Goal: Information Seeking & Learning: Find specific fact

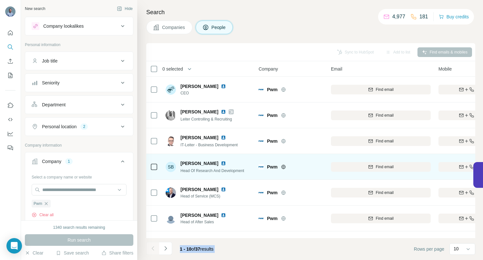
scroll to position [7, 0]
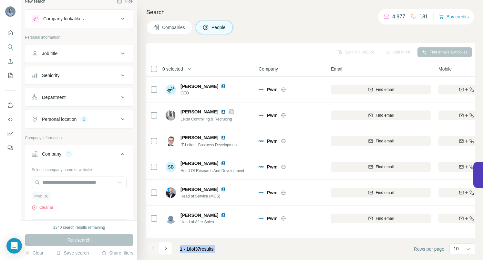
click at [47, 196] on icon "button" at bounding box center [46, 196] width 5 height 5
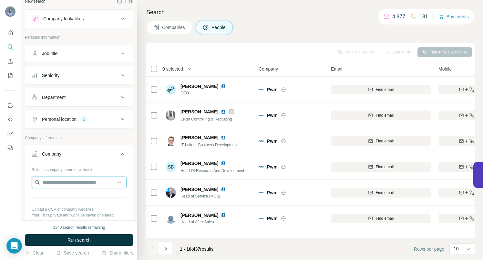
click at [50, 182] on input "text" at bounding box center [79, 183] width 95 height 12
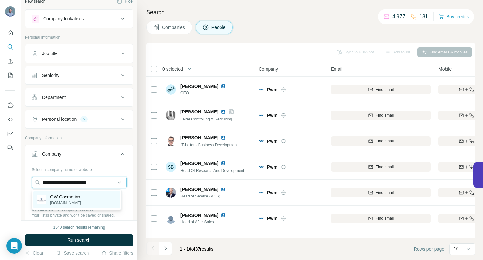
type input "**********"
click at [70, 198] on p "GW Cosmetics" at bounding box center [65, 197] width 31 height 6
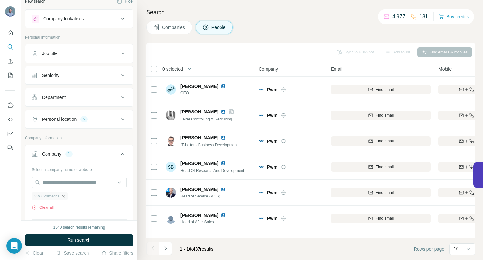
click at [64, 196] on icon "button" at bounding box center [63, 196] width 5 height 5
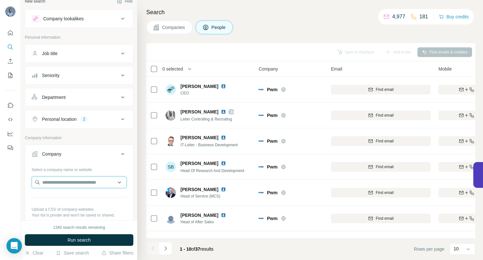
click at [63, 181] on input "text" at bounding box center [79, 183] width 95 height 12
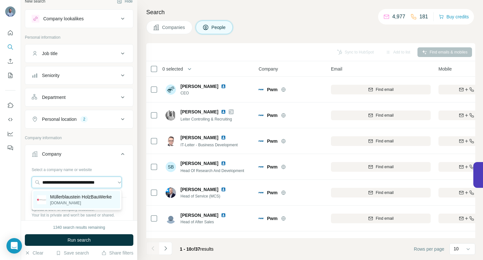
type input "**********"
click at [71, 196] on p "Müllerblaustein HolzBauWerke" at bounding box center [81, 197] width 62 height 6
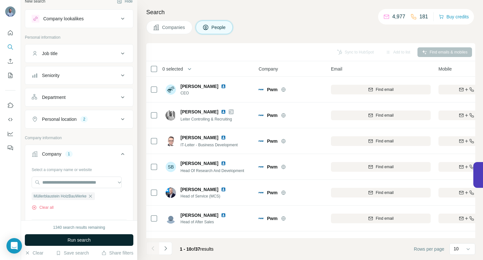
click at [70, 241] on span "Run search" at bounding box center [78, 240] width 23 height 6
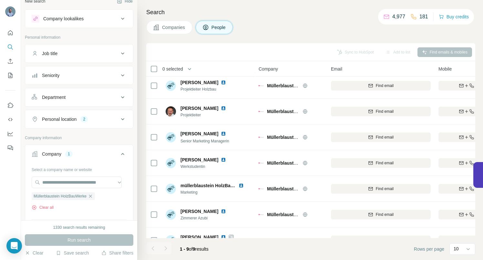
scroll to position [58, 0]
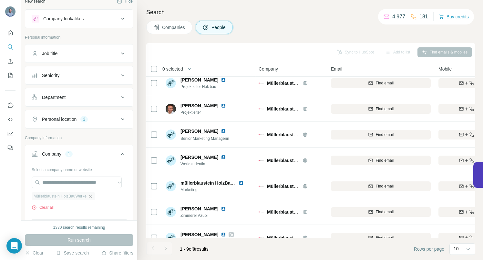
click at [93, 197] on icon "button" at bounding box center [90, 196] width 5 height 5
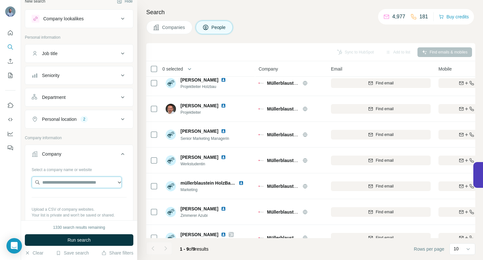
click at [70, 184] on input "text" at bounding box center [77, 183] width 90 height 12
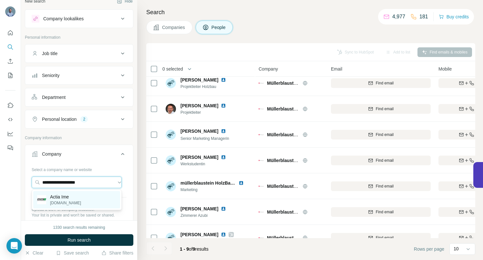
type input "**********"
click at [59, 197] on p "Actia Ime" at bounding box center [65, 197] width 31 height 6
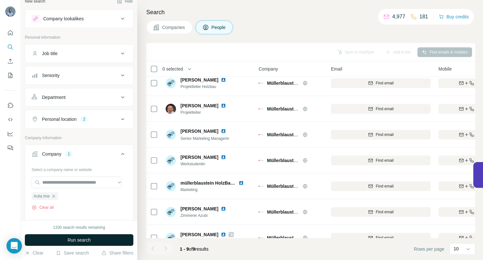
click at [57, 238] on button "Run search" at bounding box center [79, 241] width 108 height 12
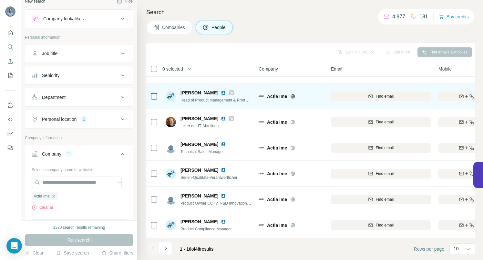
scroll to position [100, 0]
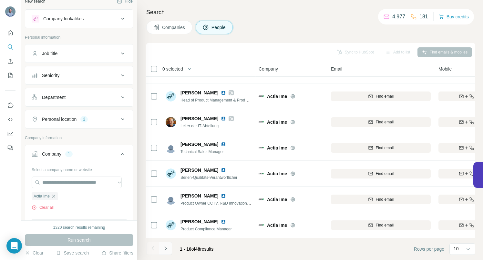
click at [165, 251] on icon "Navigate to next page" at bounding box center [165, 249] width 6 height 6
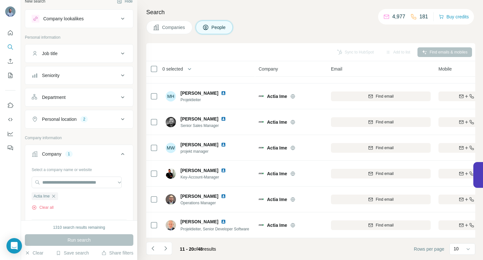
click at [166, 248] on icon "Navigate to next page" at bounding box center [165, 249] width 6 height 6
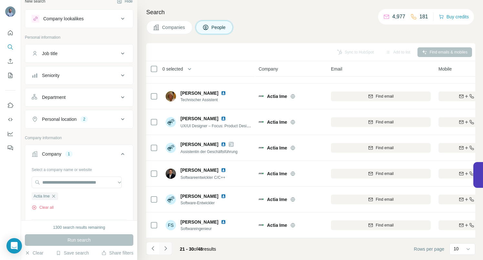
click at [164, 250] on icon "Navigate to next page" at bounding box center [165, 249] width 6 height 6
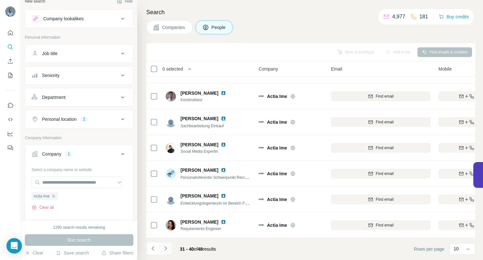
click at [166, 250] on icon "Navigate to next page" at bounding box center [165, 249] width 2 height 4
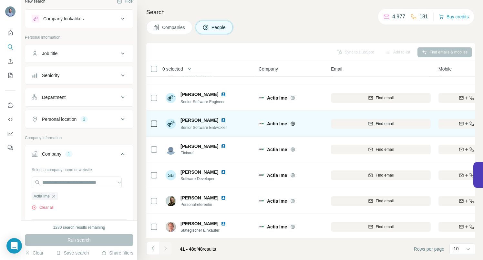
scroll to position [48, 0]
